Goal: Purchase product/service

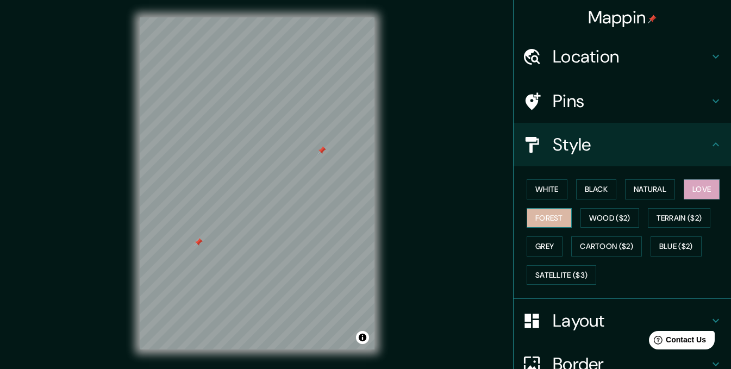
click at [551, 217] on button "Forest" at bounding box center [549, 218] width 45 height 20
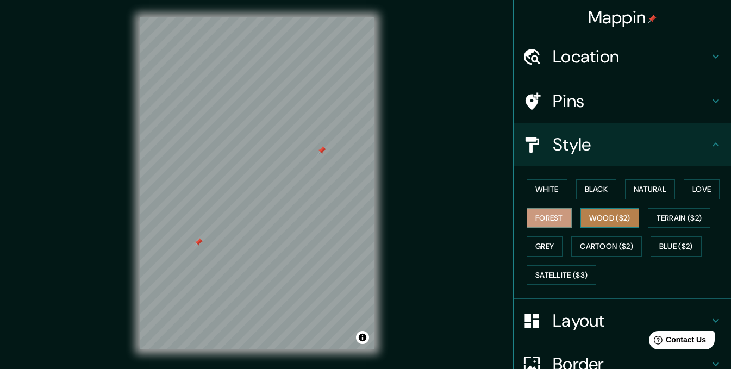
click at [624, 219] on button "Wood ($2)" at bounding box center [610, 218] width 59 height 20
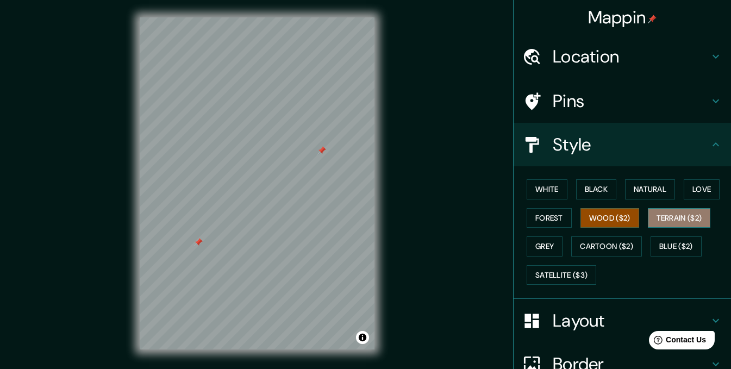
click at [690, 219] on button "Terrain ($2)" at bounding box center [679, 218] width 63 height 20
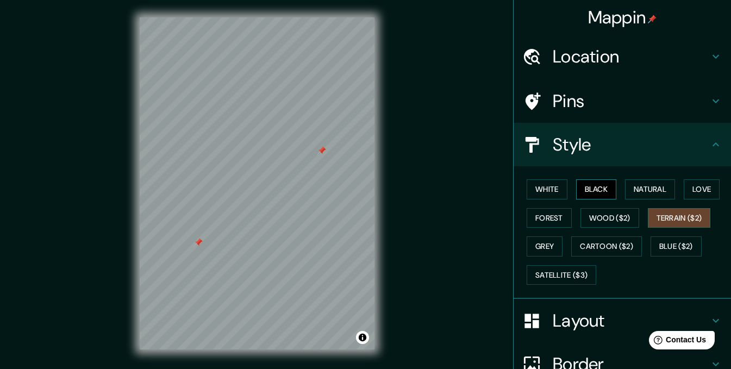
click at [586, 192] on button "Black" at bounding box center [596, 189] width 41 height 20
click at [633, 192] on button "Natural" at bounding box center [650, 189] width 50 height 20
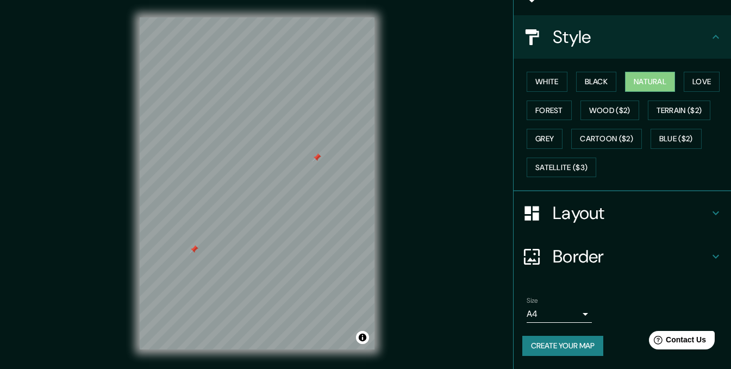
click at [646, 204] on h4 "Layout" at bounding box center [631, 213] width 157 height 22
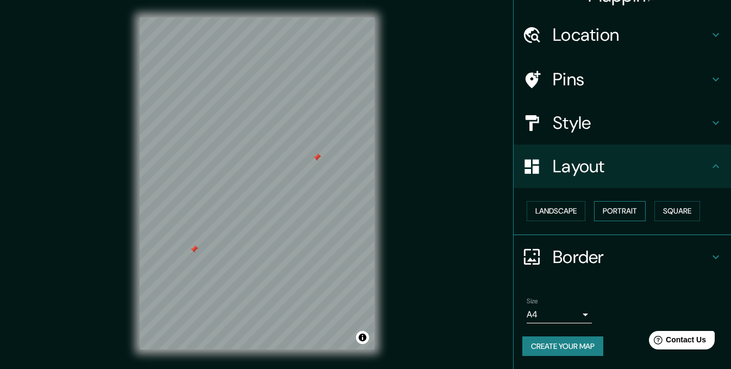
scroll to position [22, 0]
click at [549, 215] on button "Landscape" at bounding box center [556, 211] width 59 height 20
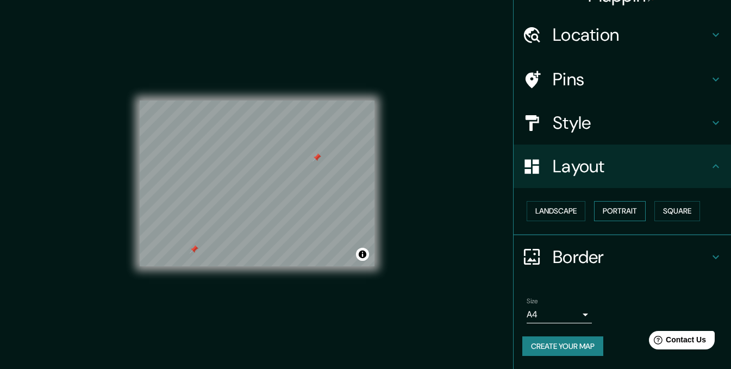
click at [617, 210] on button "Portrait" at bounding box center [620, 211] width 52 height 20
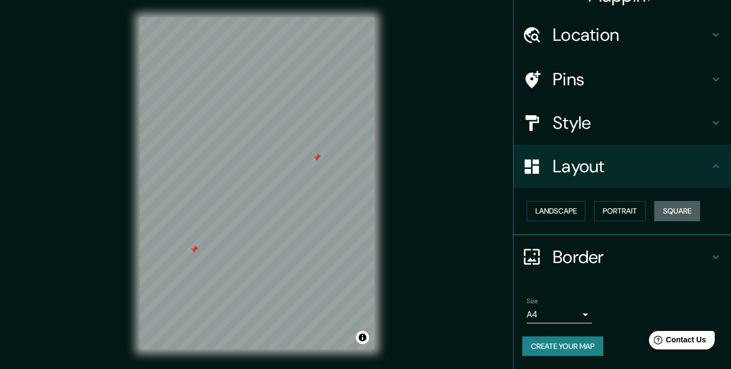
click at [684, 213] on button "Square" at bounding box center [678, 211] width 46 height 20
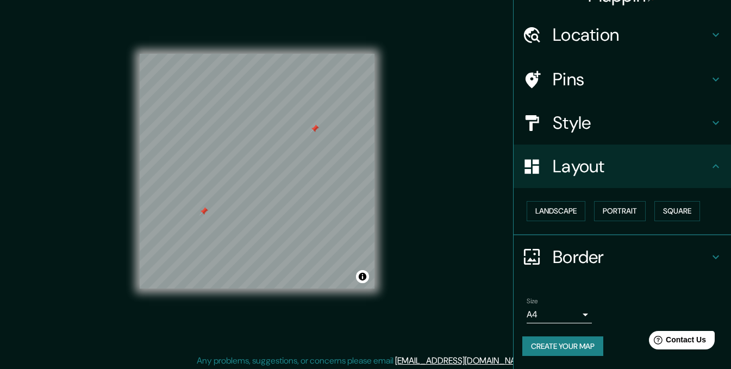
scroll to position [15, 0]
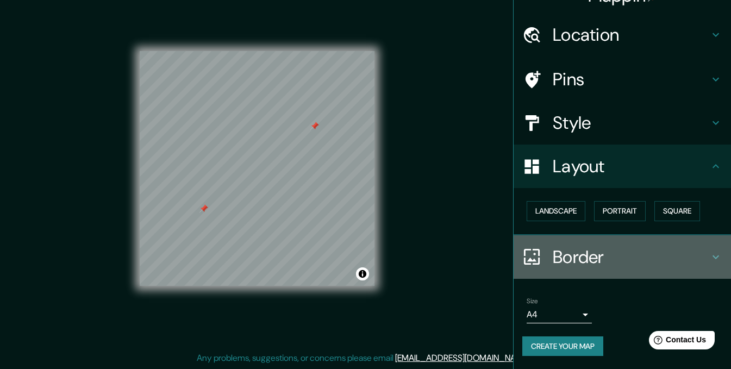
click at [572, 245] on div "Border" at bounding box center [622, 256] width 217 height 43
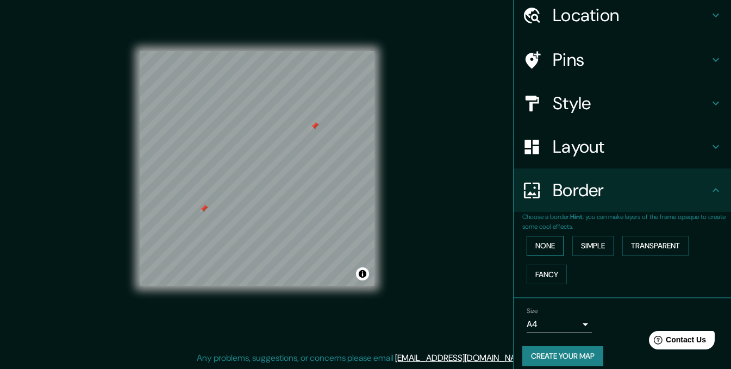
scroll to position [52, 0]
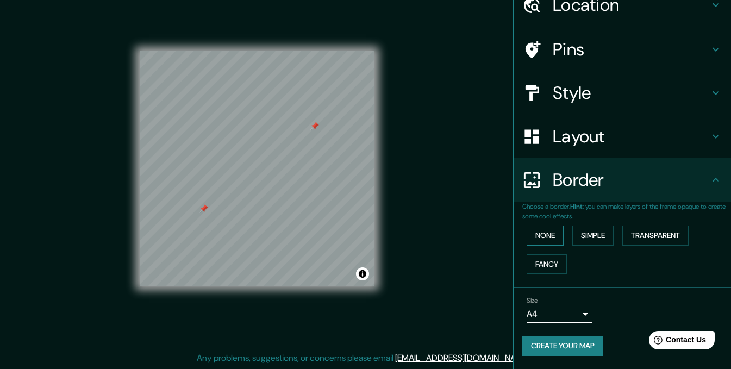
click at [543, 231] on button "None" at bounding box center [545, 236] width 37 height 20
click at [595, 230] on button "Simple" at bounding box center [592, 236] width 41 height 20
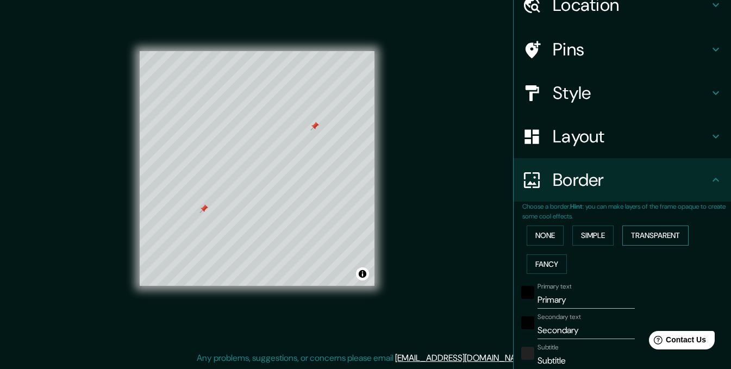
click at [660, 230] on button "Transparent" at bounding box center [655, 236] width 66 height 20
click at [546, 258] on button "Fancy" at bounding box center [547, 264] width 40 height 20
click at [539, 242] on button "None" at bounding box center [545, 236] width 37 height 20
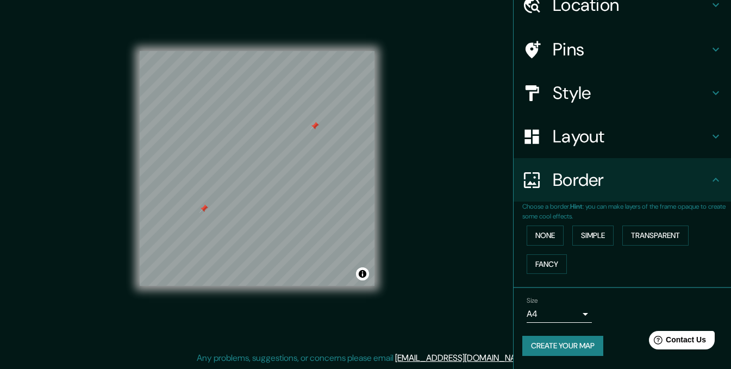
click at [569, 314] on body "Mappin Location Pins Style Layout Border Choose a border. Hint : you can make l…" at bounding box center [365, 169] width 731 height 369
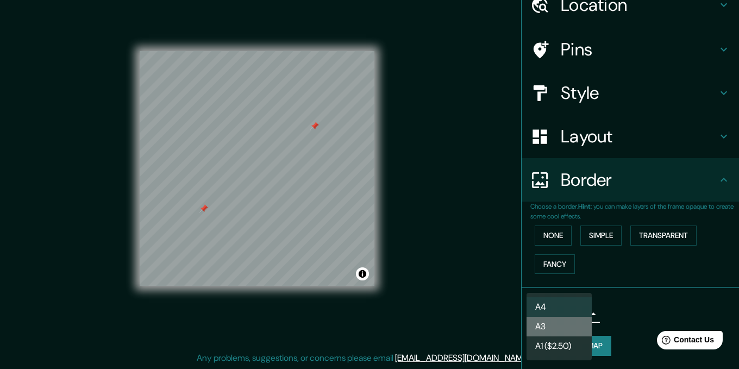
click at [568, 336] on li "A3" at bounding box center [559, 327] width 65 height 20
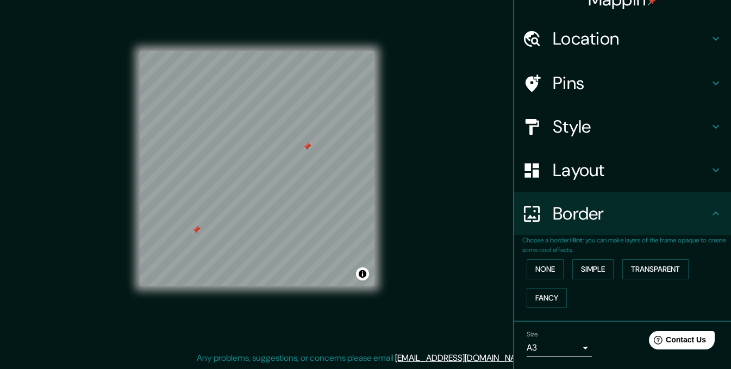
scroll to position [0, 0]
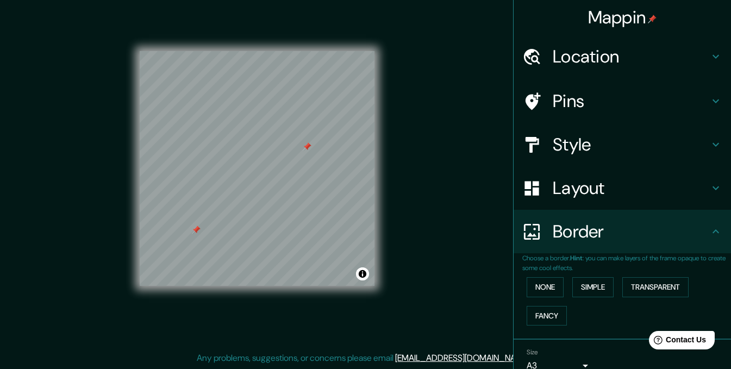
click at [597, 99] on h4 "Pins" at bounding box center [631, 101] width 157 height 22
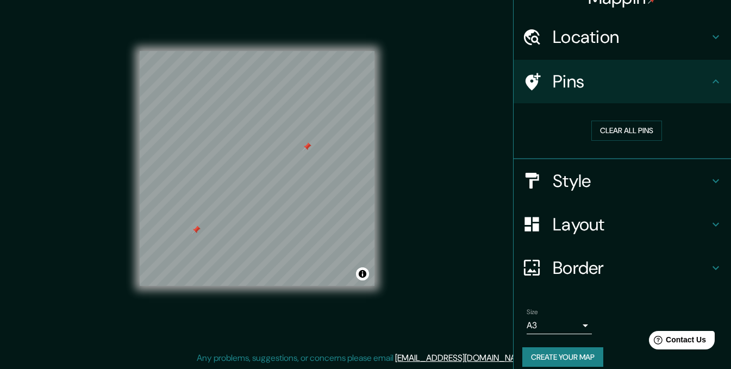
scroll to position [30, 0]
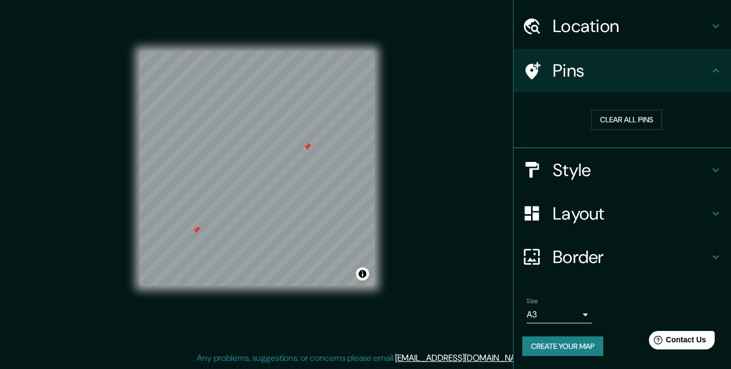
click at [571, 345] on button "Create your map" at bounding box center [562, 347] width 81 height 20
click at [576, 341] on button "Create your map" at bounding box center [562, 347] width 81 height 20
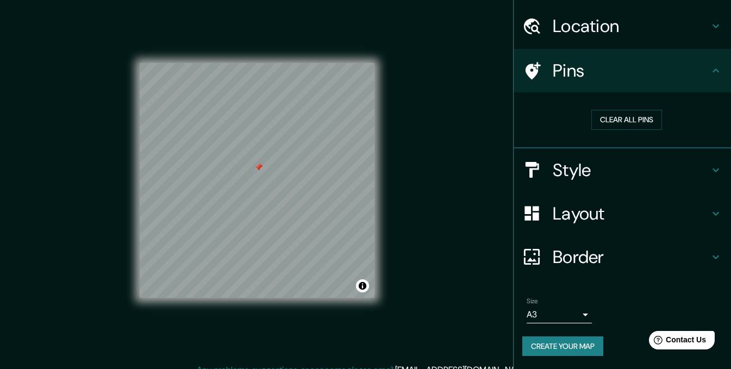
scroll to position [0, 0]
